Goal: Task Accomplishment & Management: Manage account settings

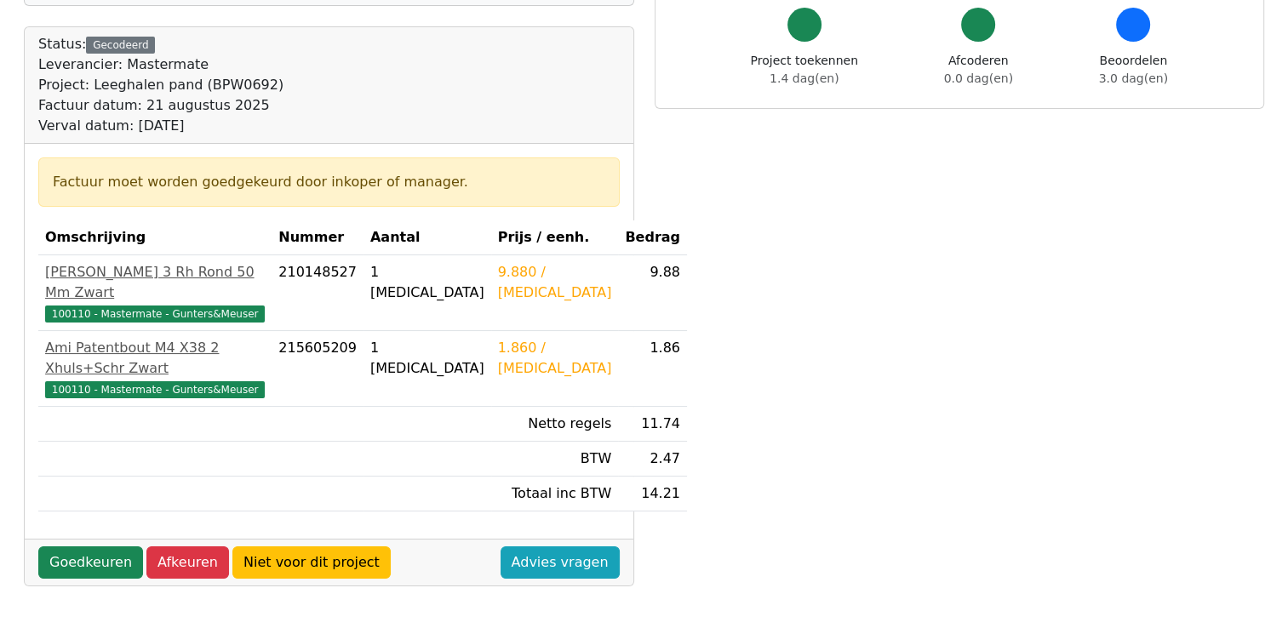
scroll to position [170, 0]
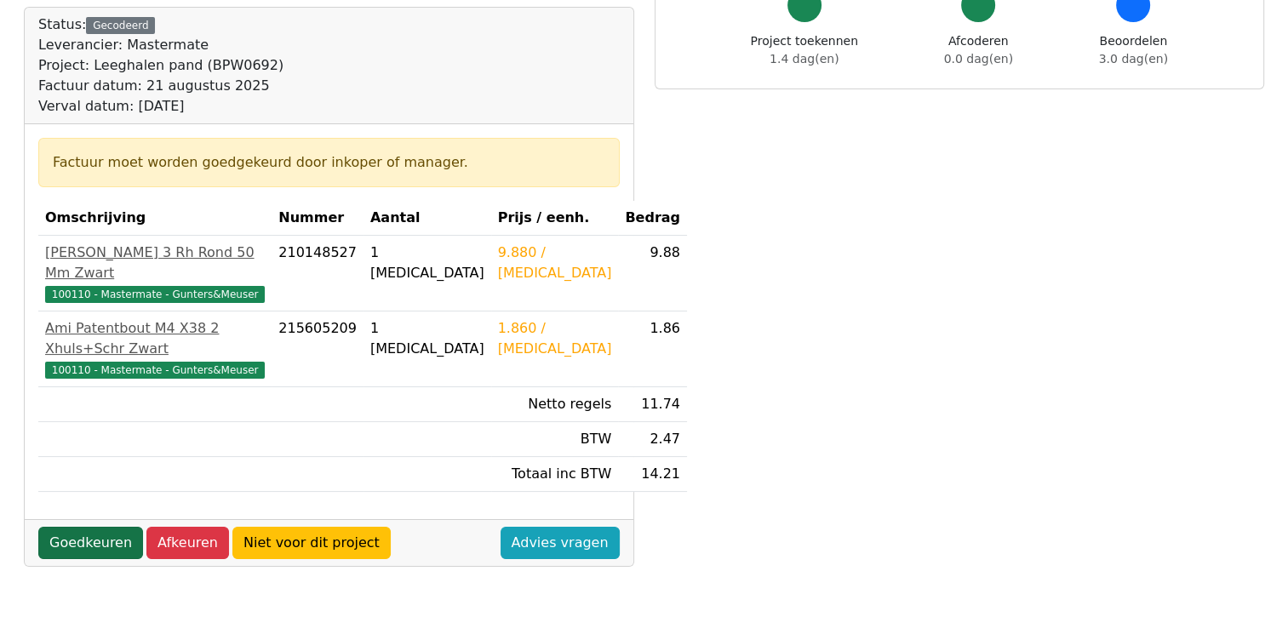
click at [49, 527] on link "Goedkeuren" at bounding box center [90, 543] width 105 height 32
